Goal: Transaction & Acquisition: Download file/media

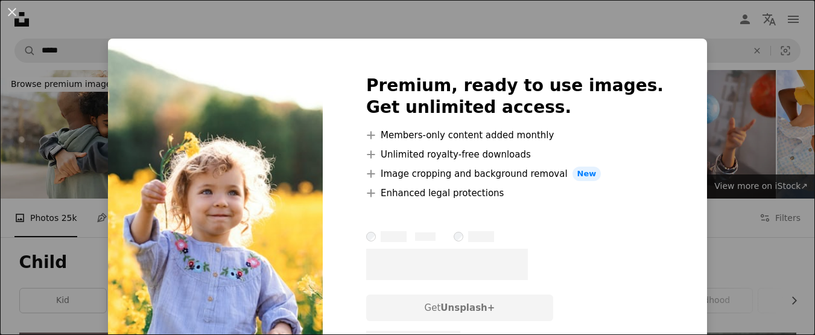
scroll to position [1025, 0]
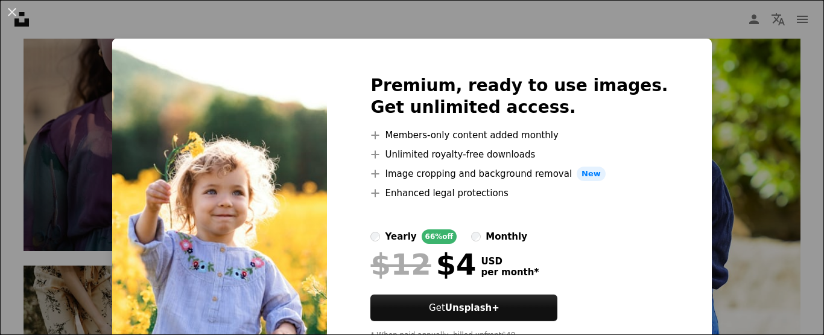
click at [66, 140] on div "An X shape Premium, ready to use images. Get unlimited access. A plus sign Memb…" at bounding box center [412, 167] width 824 height 335
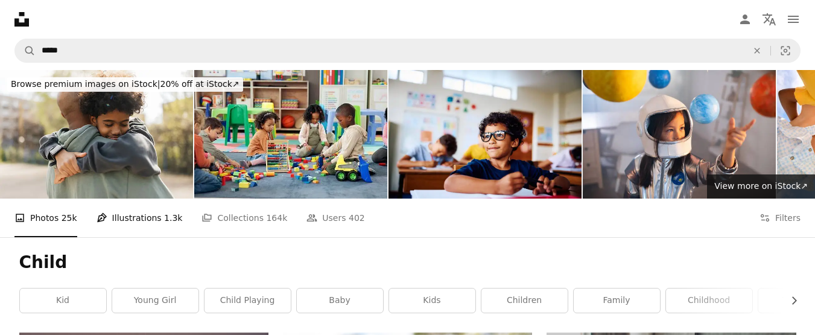
scroll to position [60, 0]
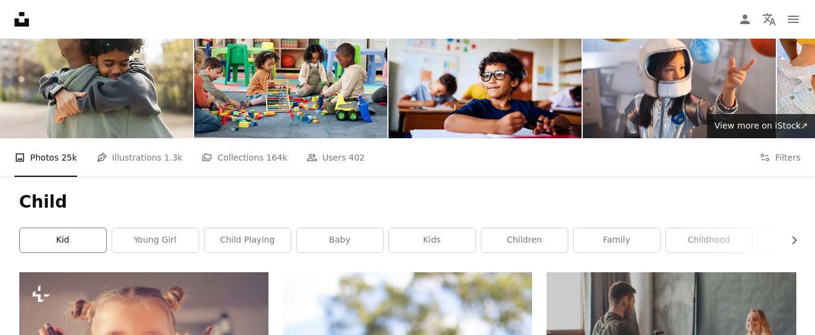
click at [54, 235] on link "kid" at bounding box center [63, 240] width 86 height 24
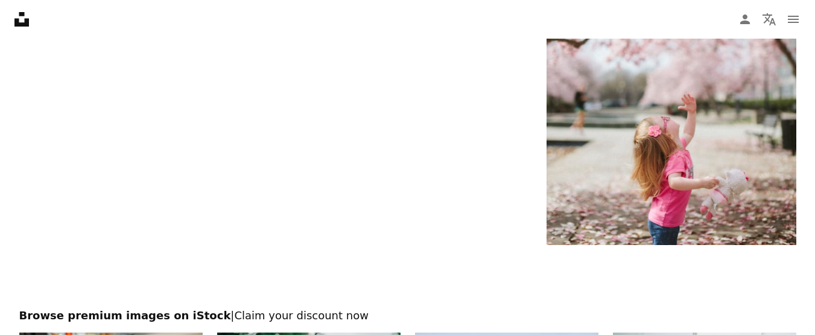
scroll to position [2803, 0]
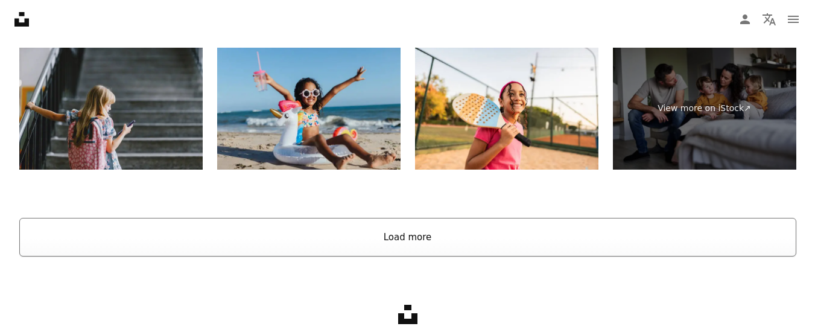
click at [338, 232] on button "Load more" at bounding box center [407, 237] width 777 height 39
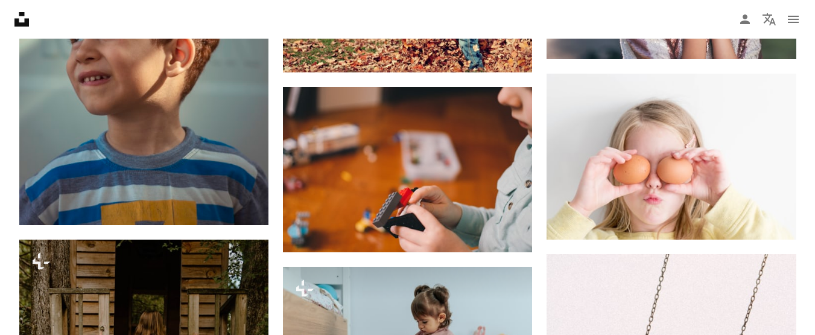
scroll to position [4070, 0]
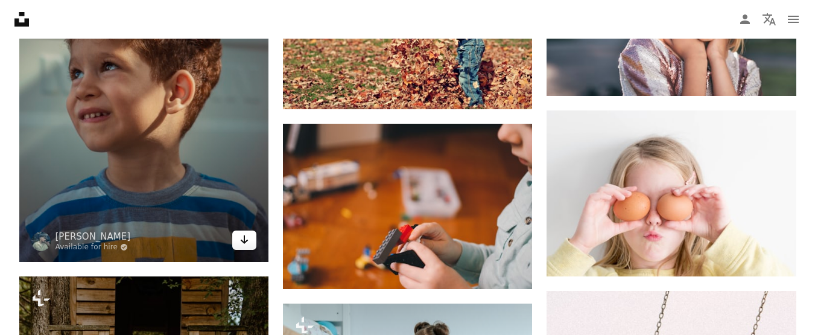
click at [241, 237] on icon "Arrow pointing down" at bounding box center [245, 239] width 10 height 14
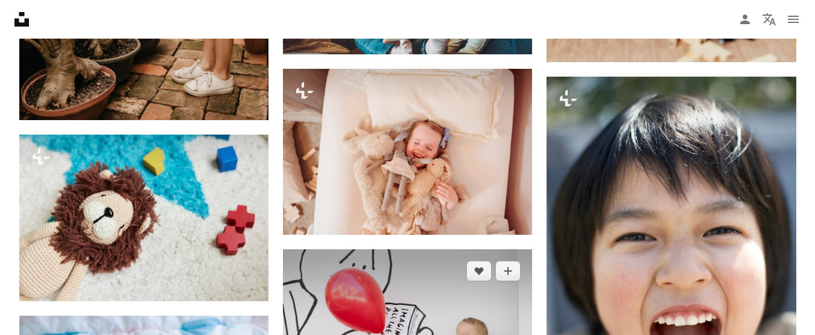
scroll to position [6303, 0]
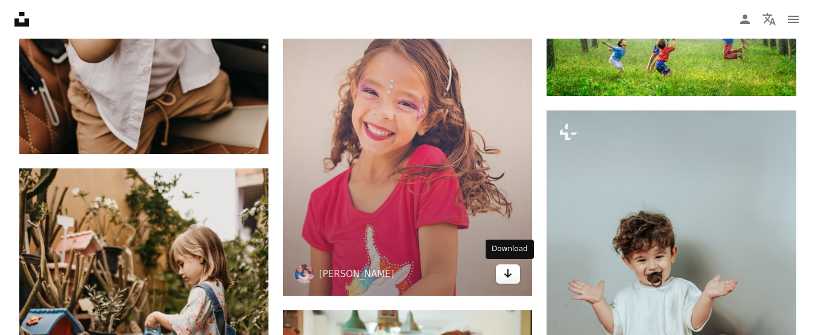
click at [509, 274] on icon "Download" at bounding box center [509, 273] width 8 height 8
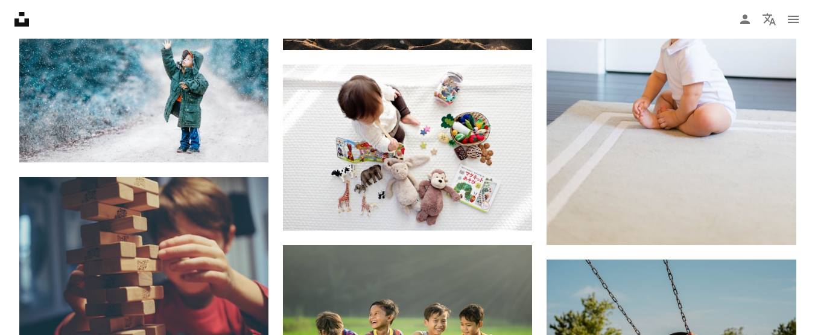
scroll to position [8597, 0]
